Goal: Information Seeking & Learning: Compare options

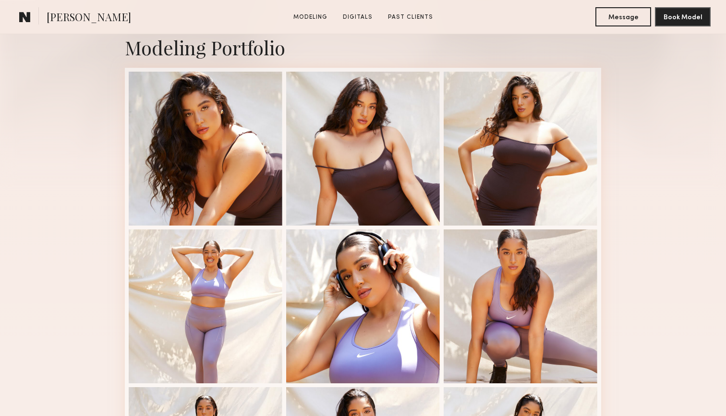
scroll to position [221, 0]
